Goal: Transaction & Acquisition: Purchase product/service

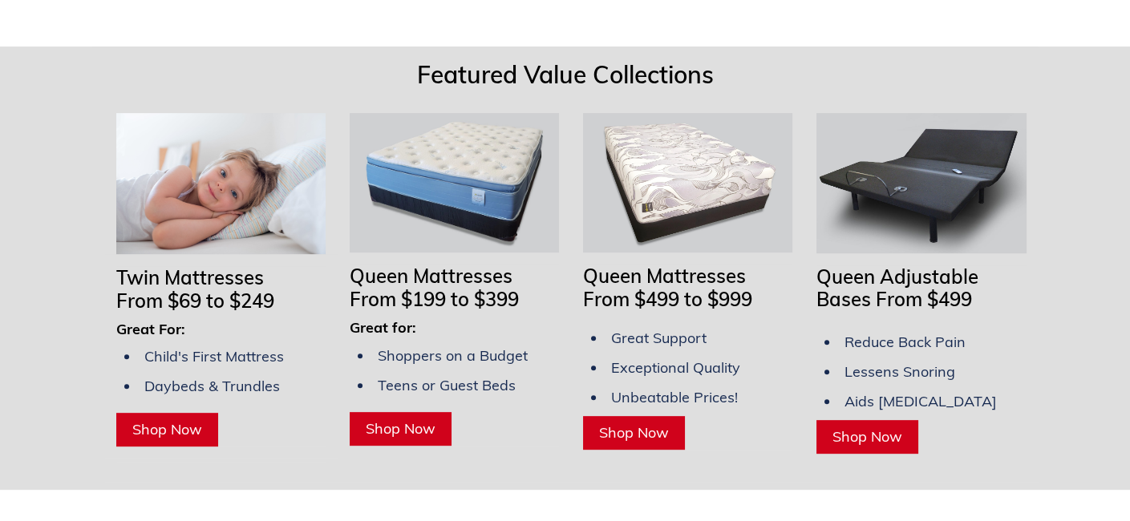
scroll to position [1283, 0]
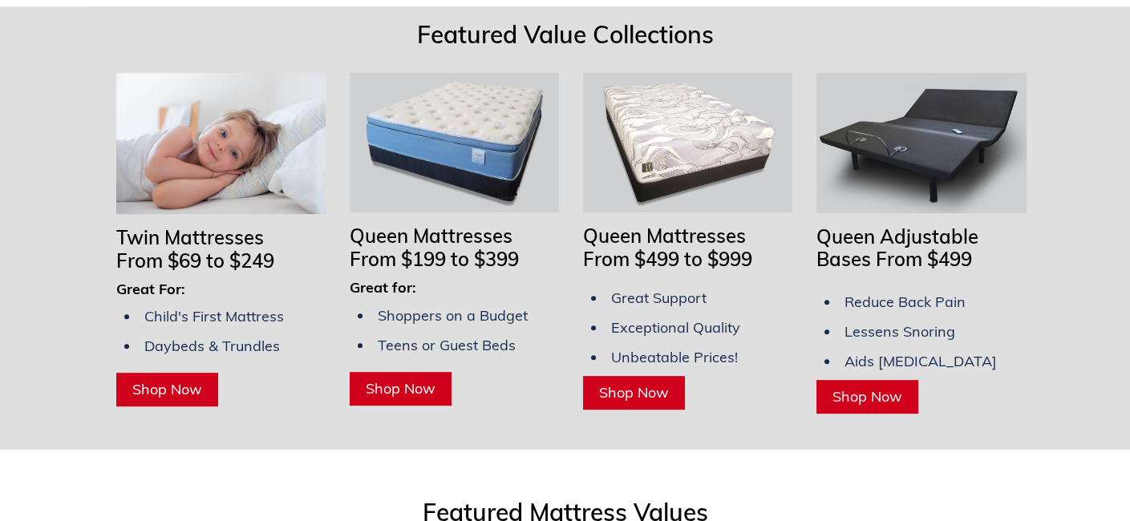
click at [505, 247] on span "From $199 to $399" at bounding box center [434, 259] width 169 height 24
click at [487, 247] on span "From $199 to $399" at bounding box center [434, 259] width 169 height 24
click at [416, 379] on span "Shop Now" at bounding box center [401, 388] width 70 height 18
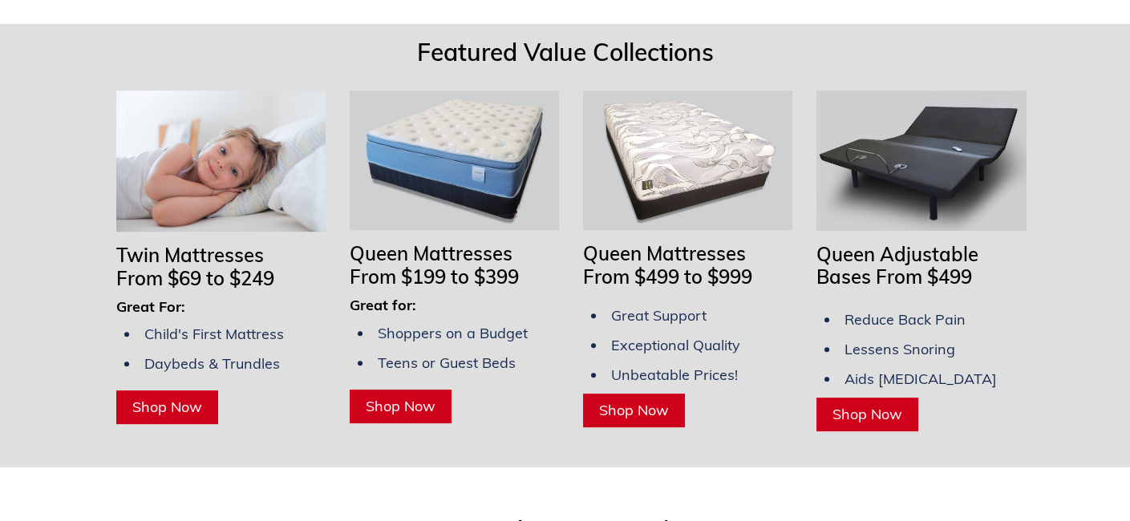
scroll to position [1203, 0]
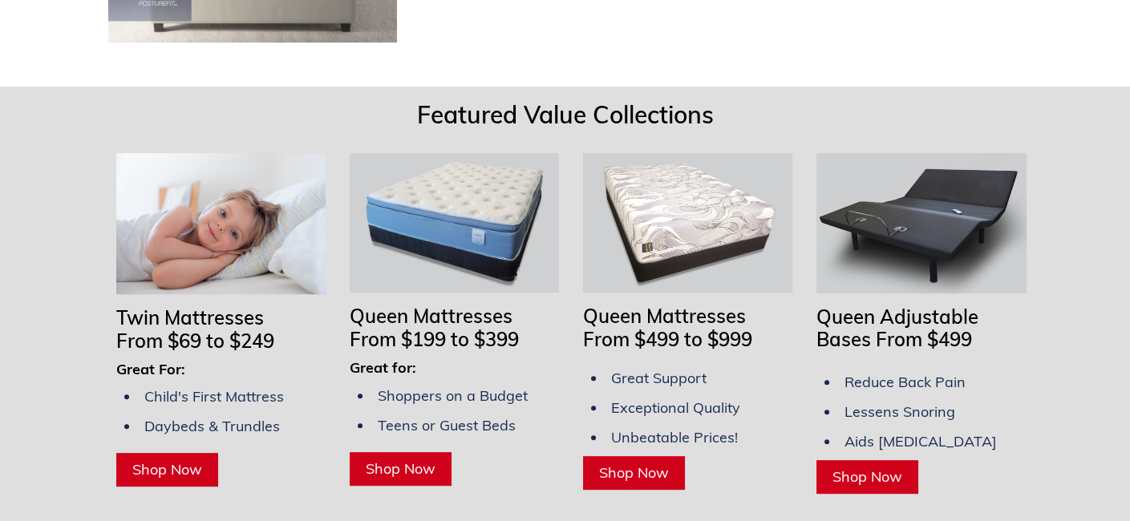
click at [623, 463] on span "Shop Now" at bounding box center [634, 472] width 70 height 18
click at [394, 459] on span "Shop Now" at bounding box center [401, 468] width 70 height 18
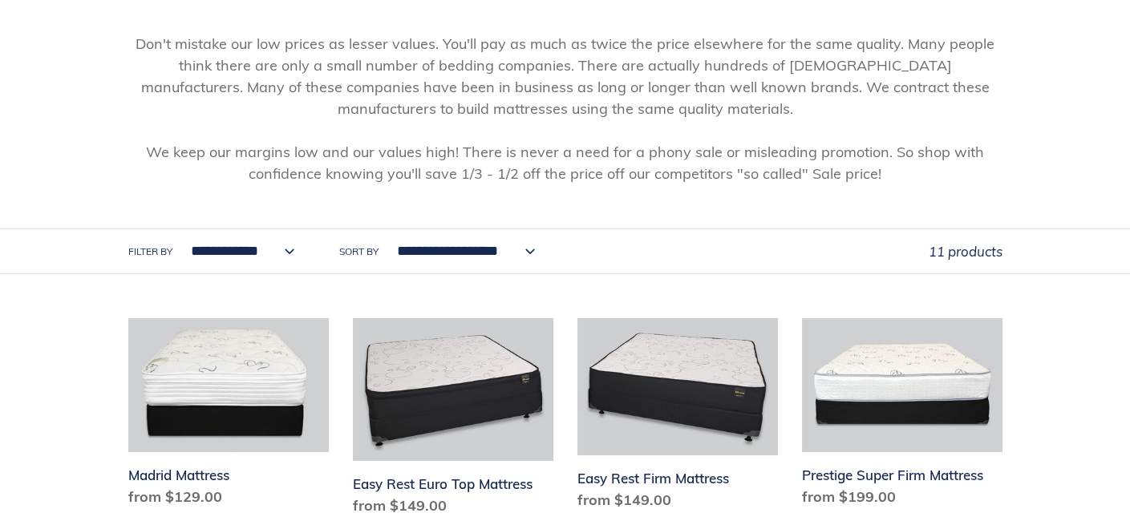
scroll to position [241, 0]
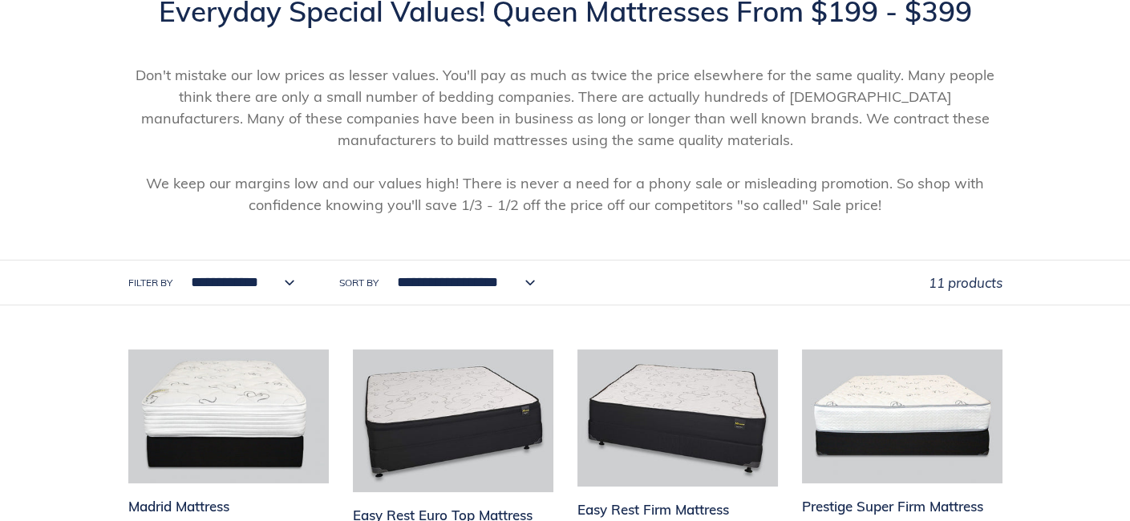
click at [523, 285] on select "**********" at bounding box center [461, 283] width 159 height 44
click at [551, 281] on div "**********" at bounding box center [528, 283] width 800 height 44
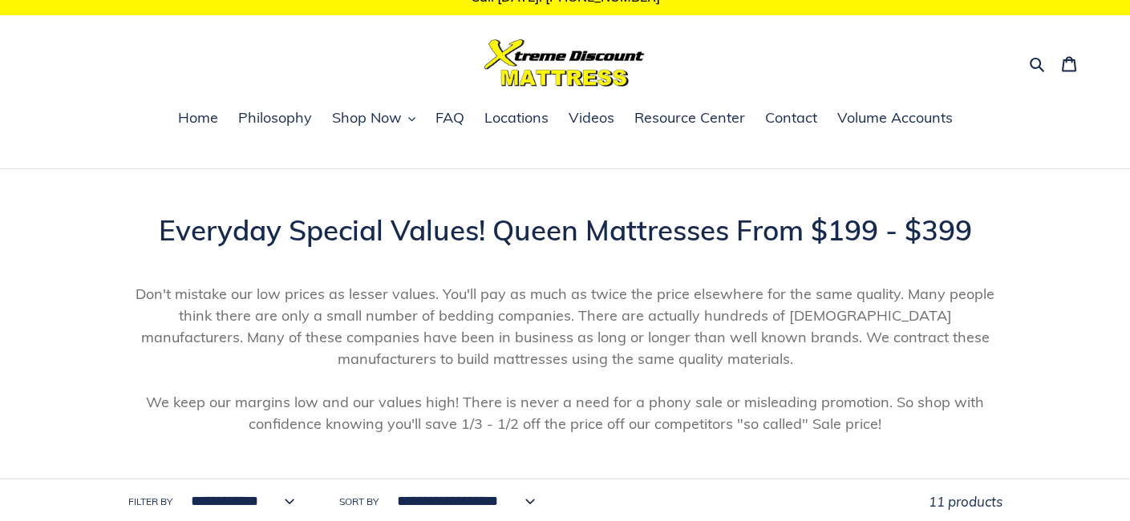
scroll to position [0, 0]
